Goal: Connect with others: Connect with others

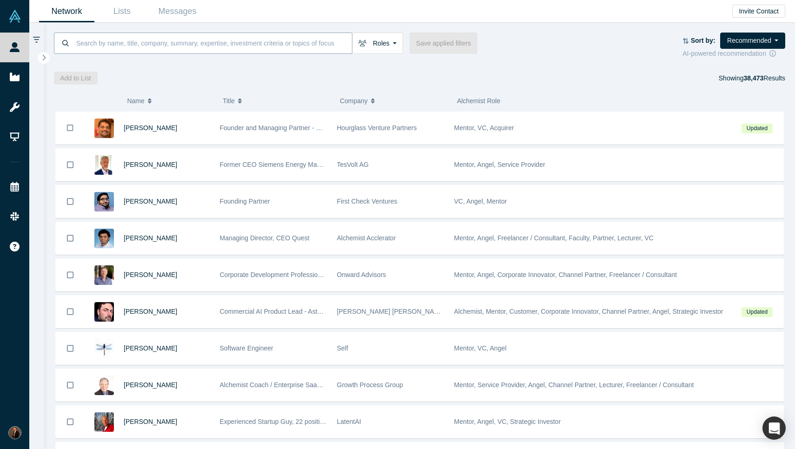
click at [154, 40] on input at bounding box center [213, 43] width 277 height 22
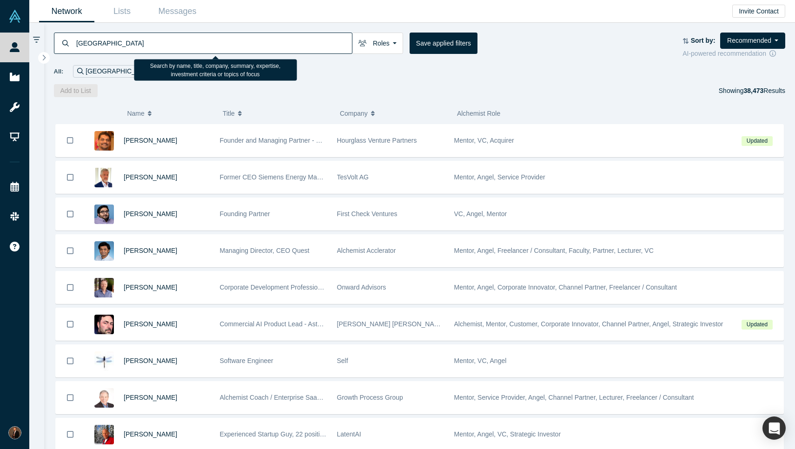
type input "[GEOGRAPHIC_DATA]"
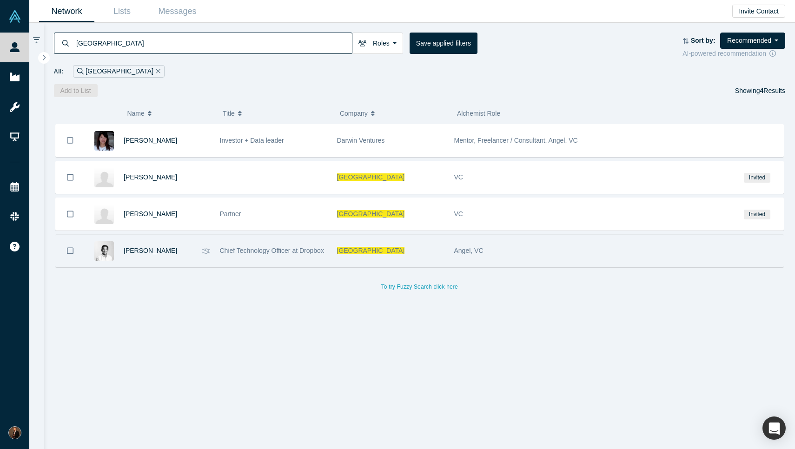
click at [195, 251] on div "[PERSON_NAME]" at bounding box center [160, 251] width 73 height 32
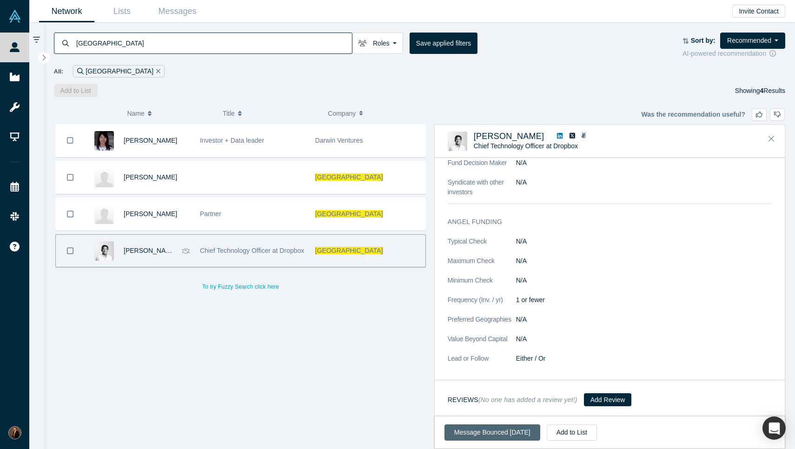
scroll to position [260, 0]
click at [494, 427] on button "Message Bounced [DATE]" at bounding box center [493, 433] width 96 height 16
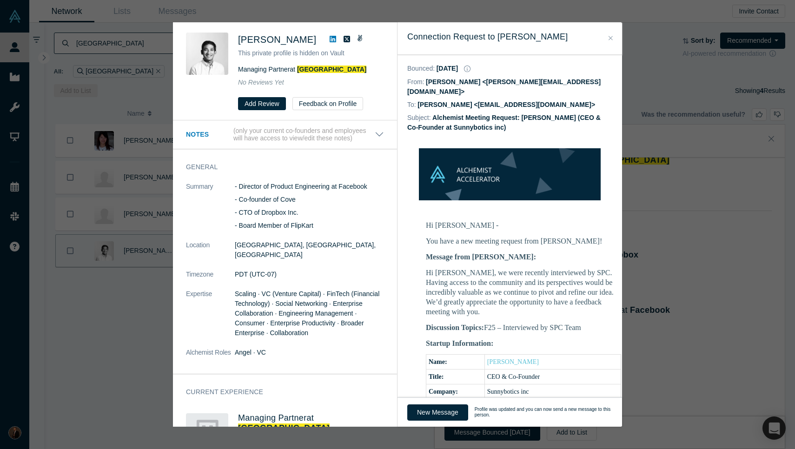
scroll to position [0, 0]
click at [611, 36] on icon "Close" at bounding box center [611, 38] width 4 height 7
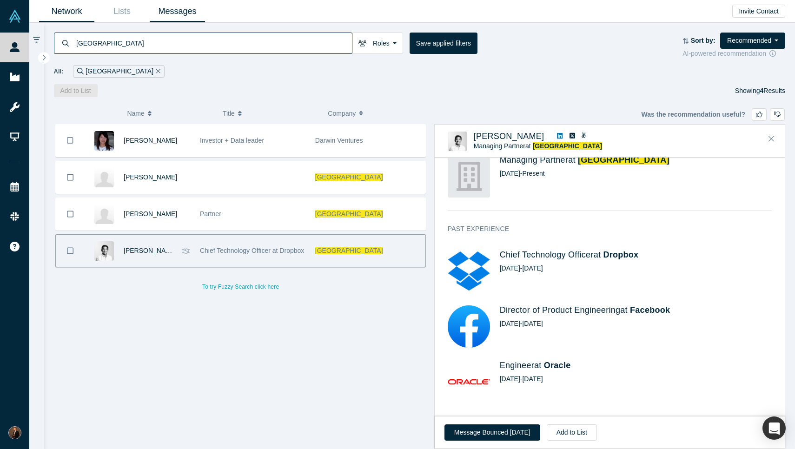
click at [179, 13] on link "Messages" at bounding box center [177, 11] width 55 height 22
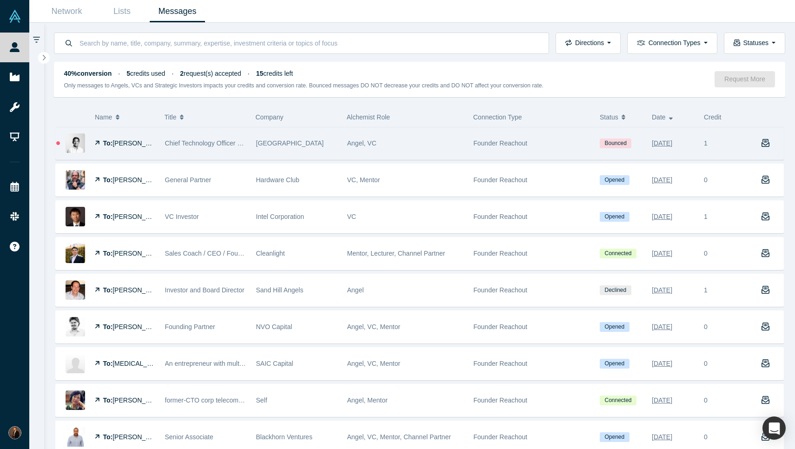
click at [144, 151] on div "To: [PERSON_NAME]" at bounding box center [125, 143] width 60 height 32
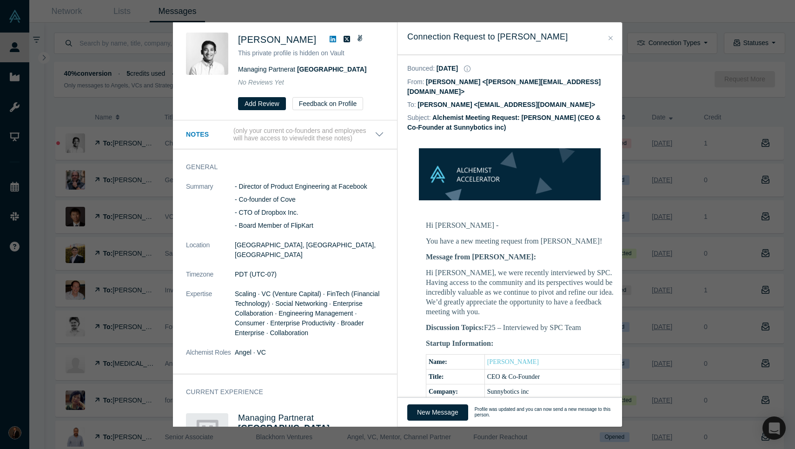
click at [483, 101] on dd "[PERSON_NAME] <[EMAIL_ADDRESS][DOMAIN_NAME]>" at bounding box center [507, 104] width 178 height 7
click at [96, 76] on div "Was the recommendation useful? [PERSON_NAME] This private profile is hidden on …" at bounding box center [397, 224] width 795 height 449
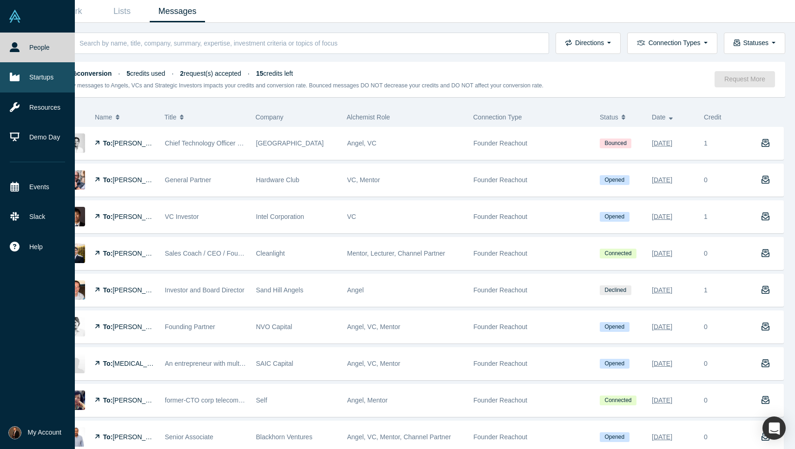
click at [45, 73] on link "Startups" at bounding box center [37, 77] width 75 height 30
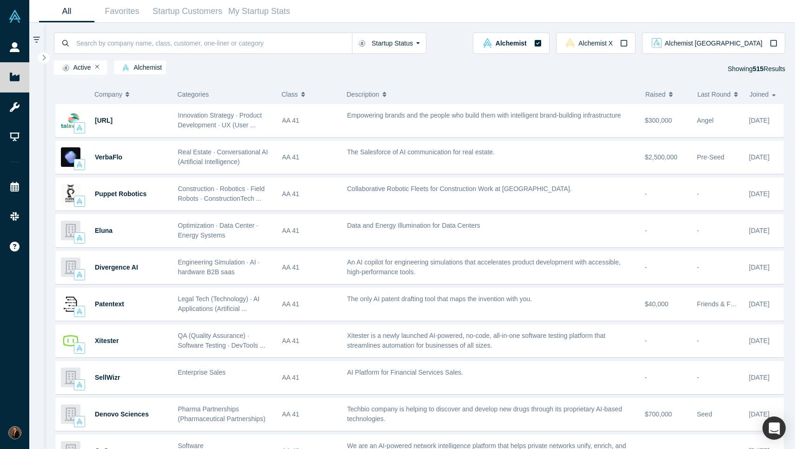
click at [305, 98] on button "Class" at bounding box center [307, 95] width 51 height 20
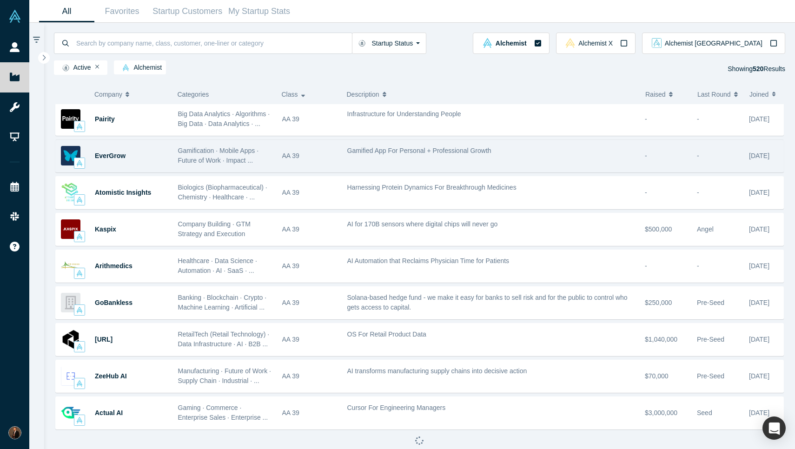
scroll to position [1140, 0]
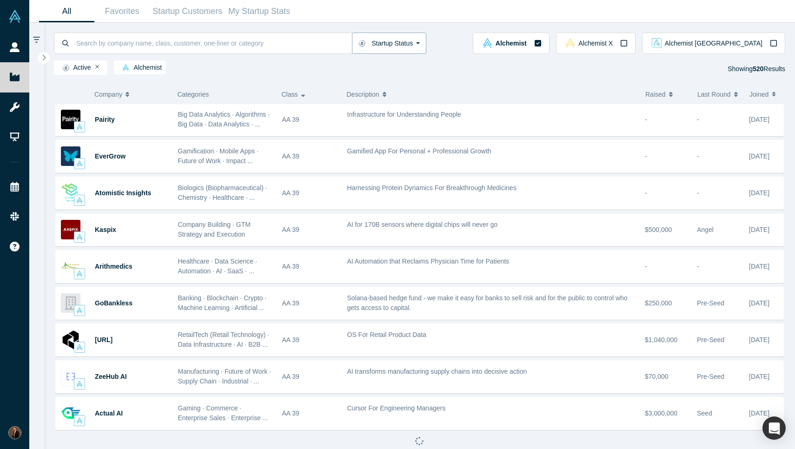
click at [412, 47] on button "Startup Status" at bounding box center [389, 43] width 75 height 21
click at [413, 45] on button "Startup Status" at bounding box center [389, 43] width 75 height 21
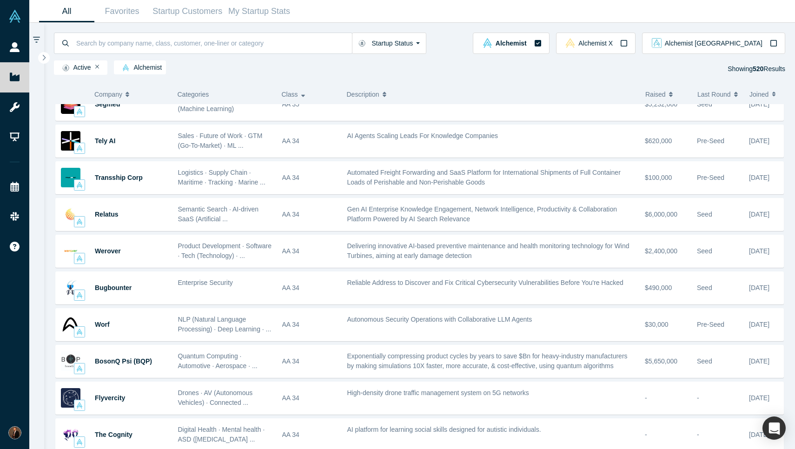
scroll to position [4722, 0]
